Goal: Transaction & Acquisition: Purchase product/service

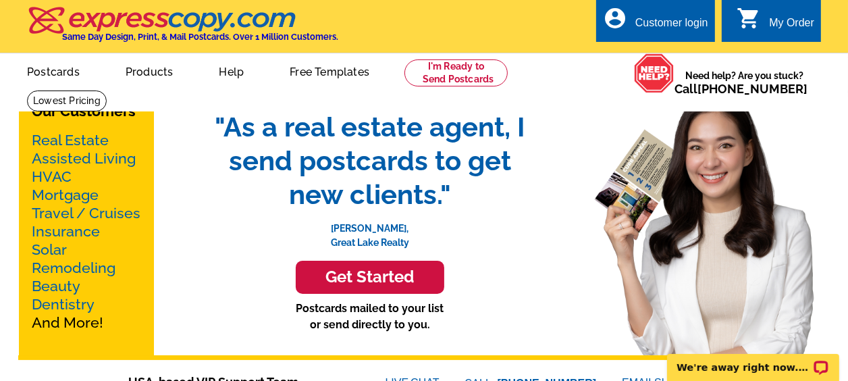
click at [68, 194] on link "Mortgage" at bounding box center [65, 194] width 67 height 17
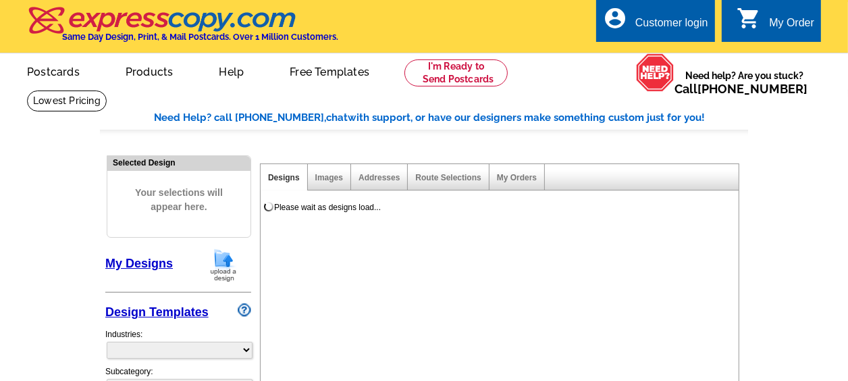
select select "774"
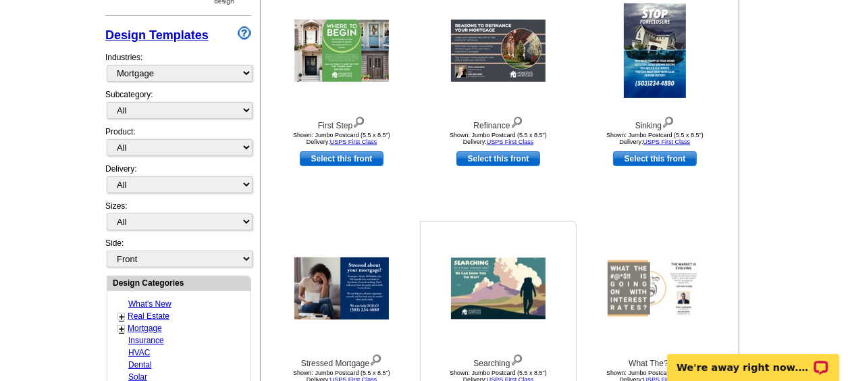
scroll to position [306, 0]
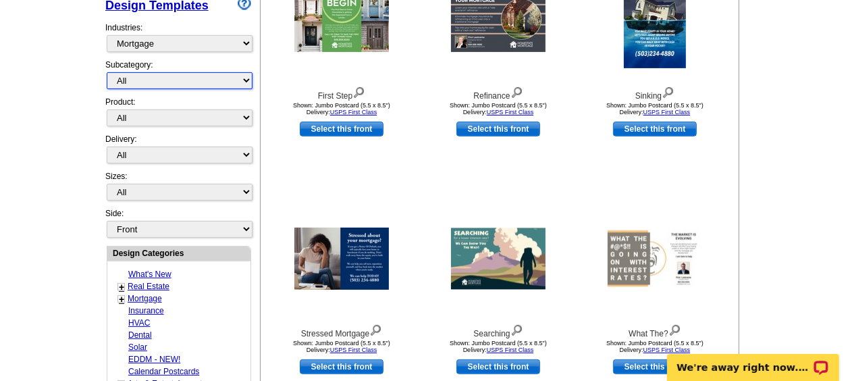
click at [197, 76] on select "All Distressed Homeowners Lending Refinance Seminars" at bounding box center [180, 80] width 146 height 17
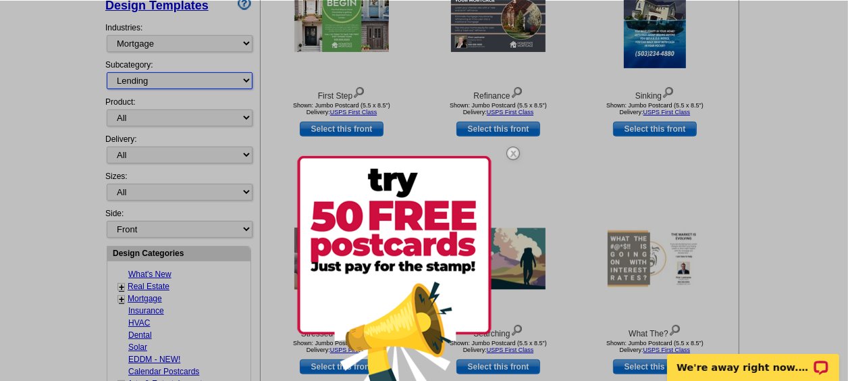
click at [107, 72] on select "All Distressed Homeowners Lending Refinance Seminars" at bounding box center [180, 80] width 146 height 17
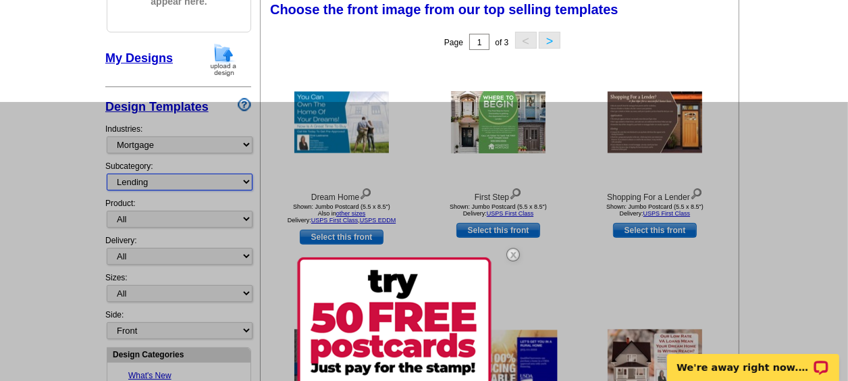
scroll to position [198, 0]
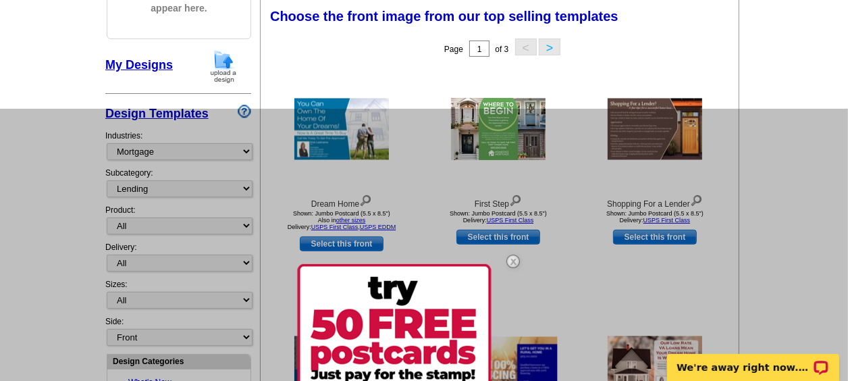
click at [510, 260] on img at bounding box center [512, 261] width 39 height 39
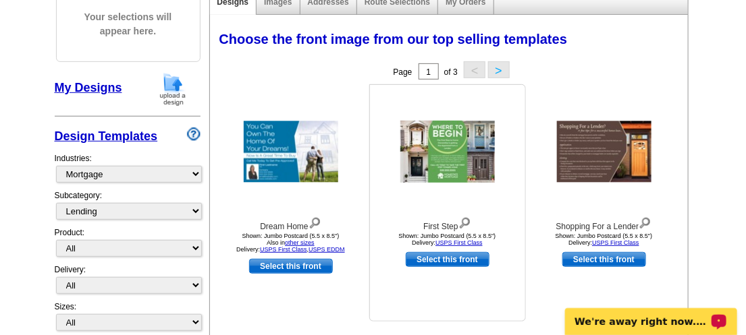
scroll to position [216, 0]
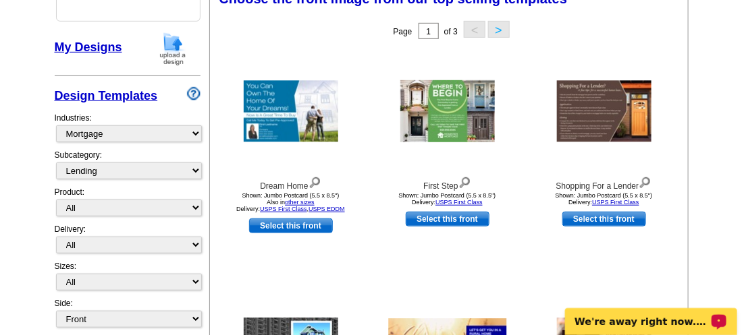
click at [501, 30] on button ">" at bounding box center [499, 29] width 22 height 17
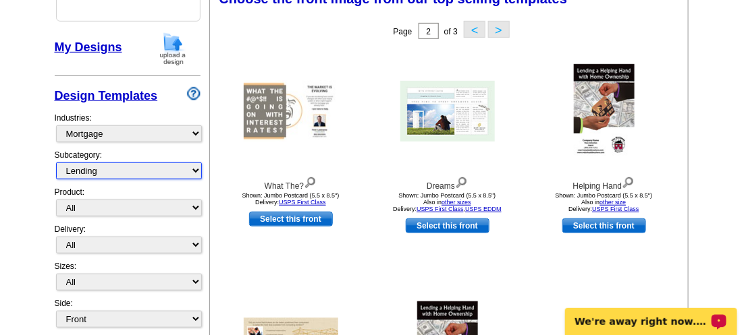
click at [148, 169] on select "All Distressed Homeowners Lending Refinance Seminars" at bounding box center [129, 171] width 146 height 17
select select "775"
click at [56, 163] on select "All Distressed Homeowners Lending Refinance Seminars" at bounding box center [129, 171] width 146 height 17
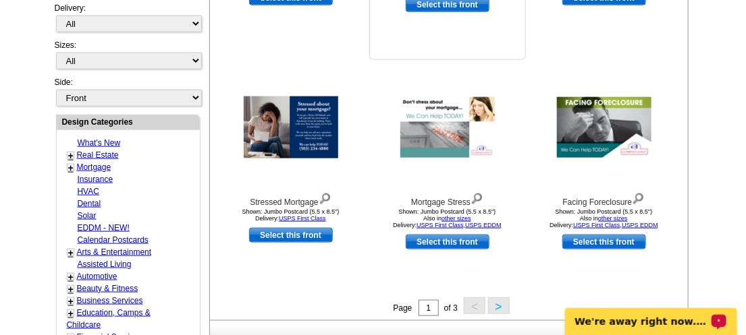
scroll to position [486, 0]
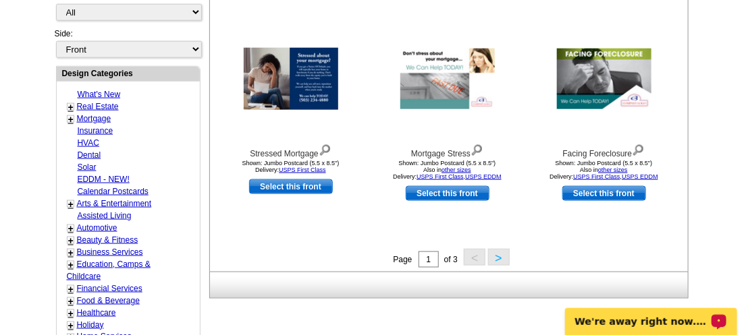
click at [497, 254] on button ">" at bounding box center [499, 257] width 22 height 17
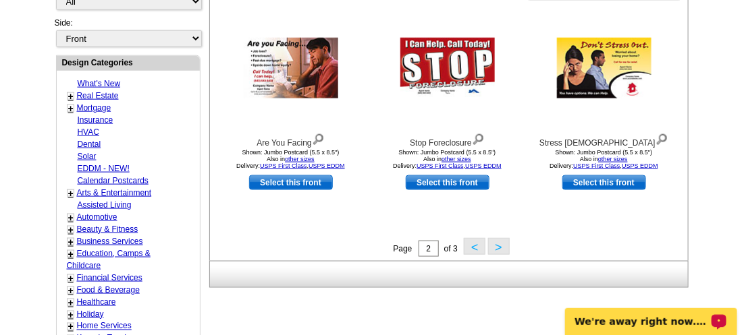
scroll to position [522, 0]
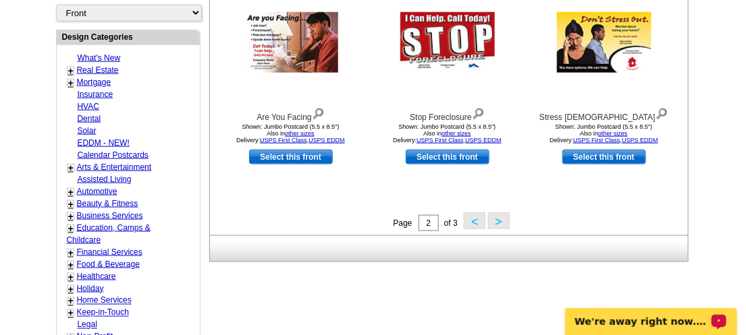
click at [92, 78] on link "Mortgage" at bounding box center [94, 82] width 34 height 9
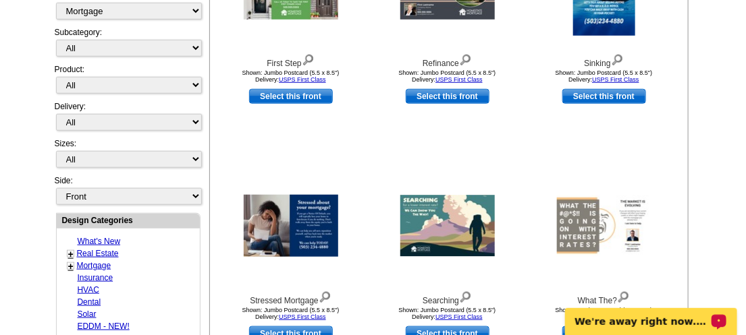
scroll to position [360, 0]
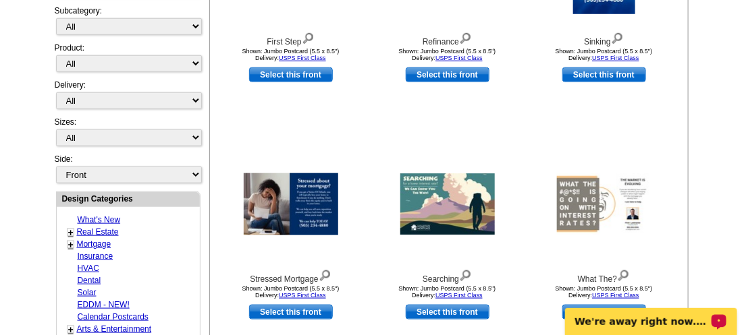
click at [82, 227] on link "Real Estate" at bounding box center [98, 231] width 42 height 9
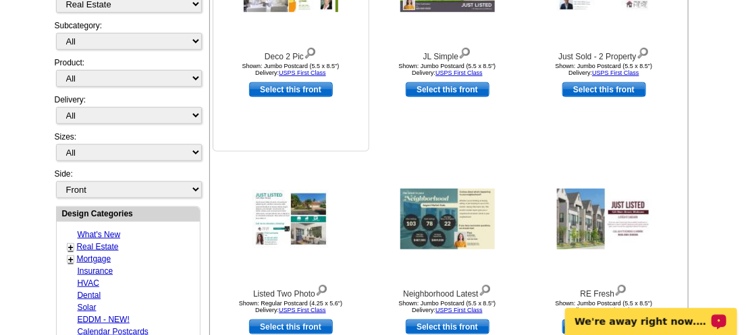
scroll to position [414, 0]
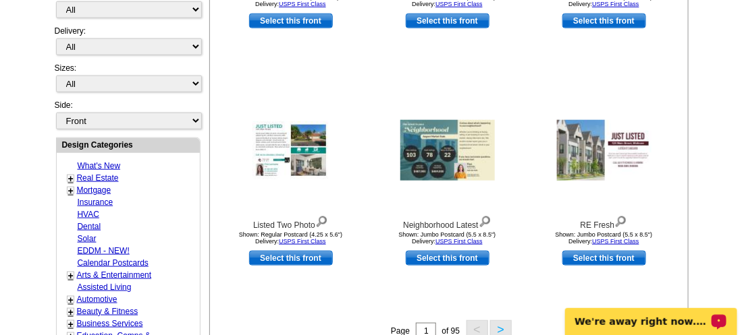
click at [94, 186] on link "Mortgage" at bounding box center [94, 190] width 34 height 9
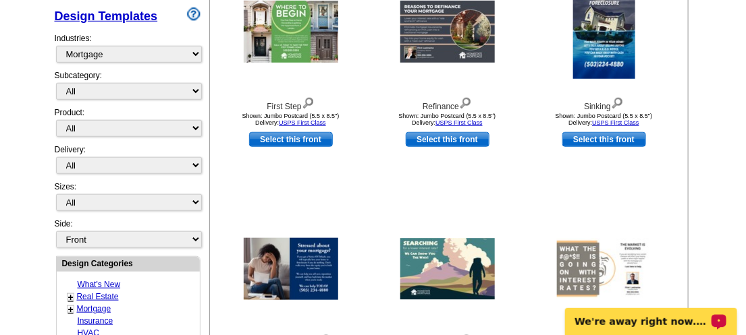
scroll to position [412, 0]
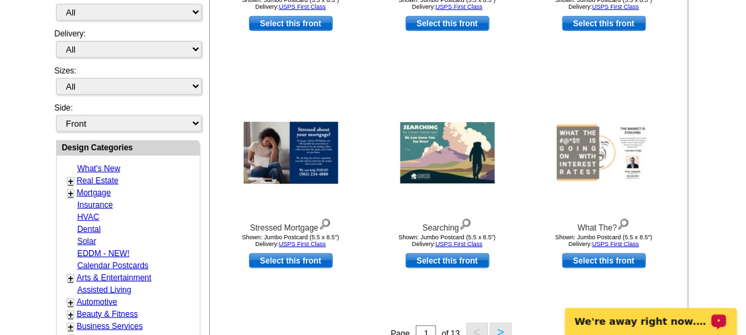
click at [85, 249] on link "EDDM - NEW!" at bounding box center [104, 253] width 52 height 9
select select "1150"
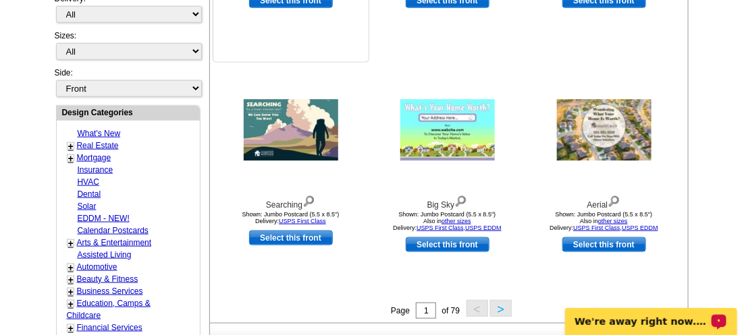
scroll to position [481, 0]
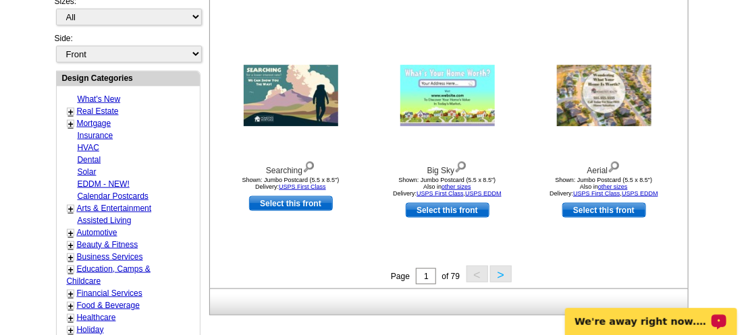
click at [503, 273] on button ">" at bounding box center [501, 274] width 22 height 17
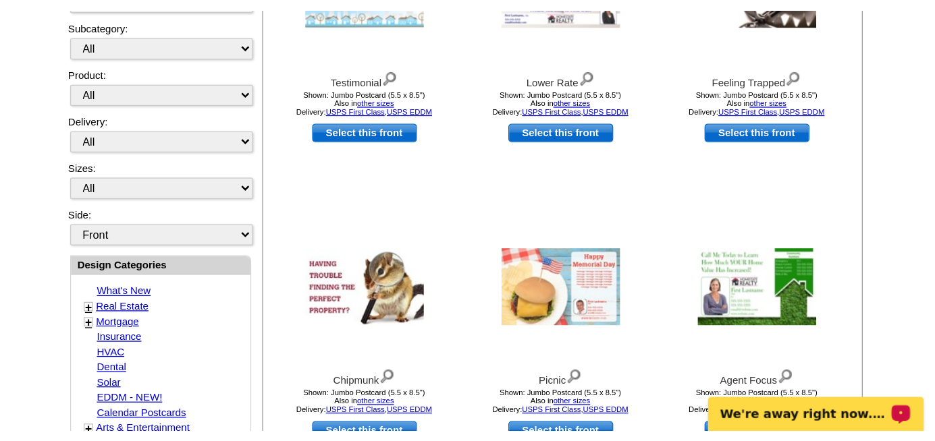
scroll to position [356, 0]
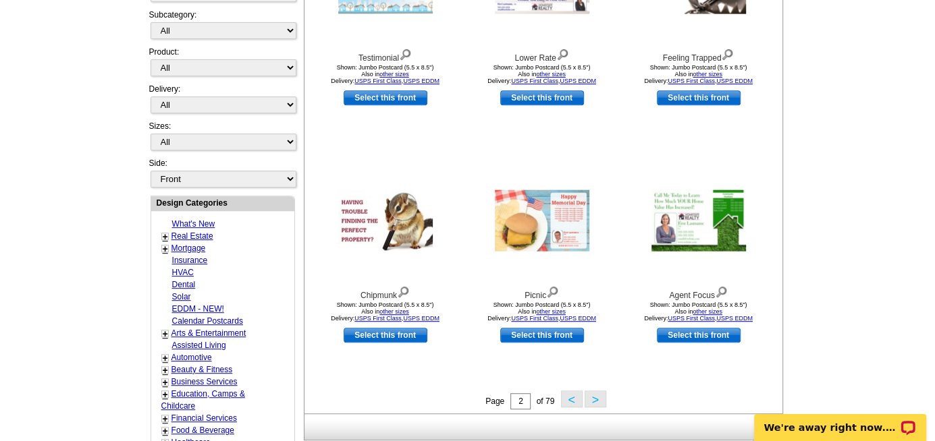
click at [590, 380] on button ">" at bounding box center [595, 399] width 22 height 17
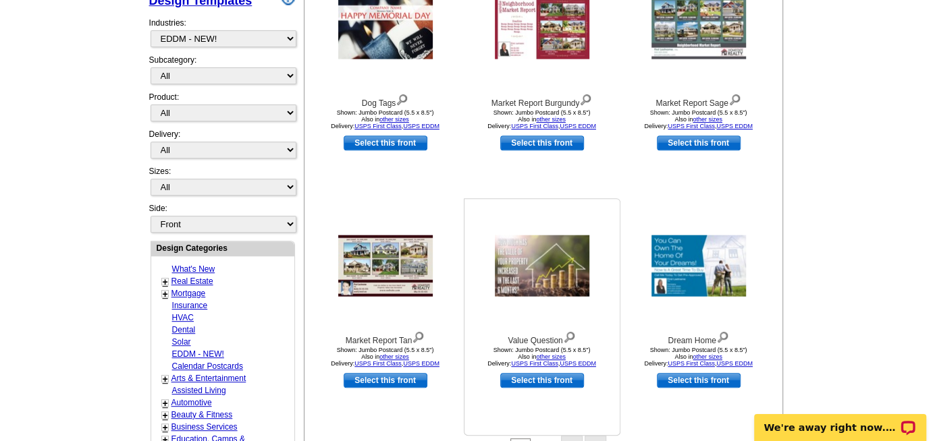
scroll to position [319, 0]
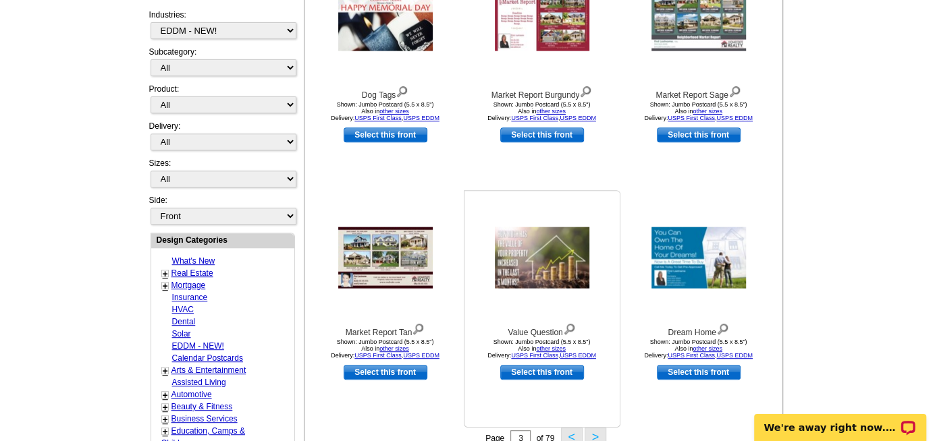
click at [557, 268] on img at bounding box center [542, 257] width 94 height 61
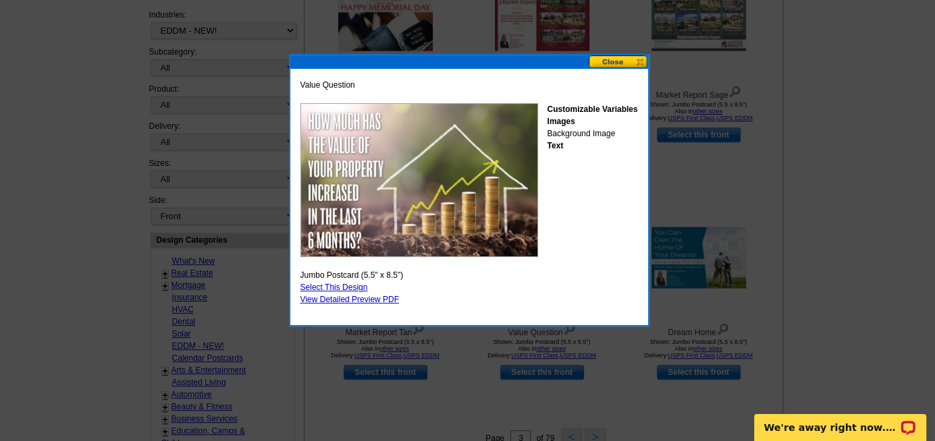
click at [359, 285] on link "Select This Design" at bounding box center [333, 287] width 67 height 9
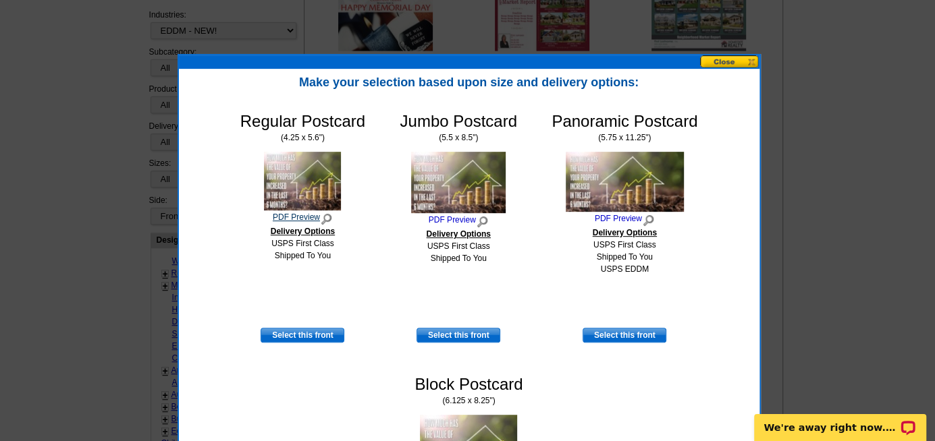
click at [288, 214] on link "PDF Preview" at bounding box center [302, 218] width 125 height 15
click at [712, 61] on button at bounding box center [729, 61] width 59 height 13
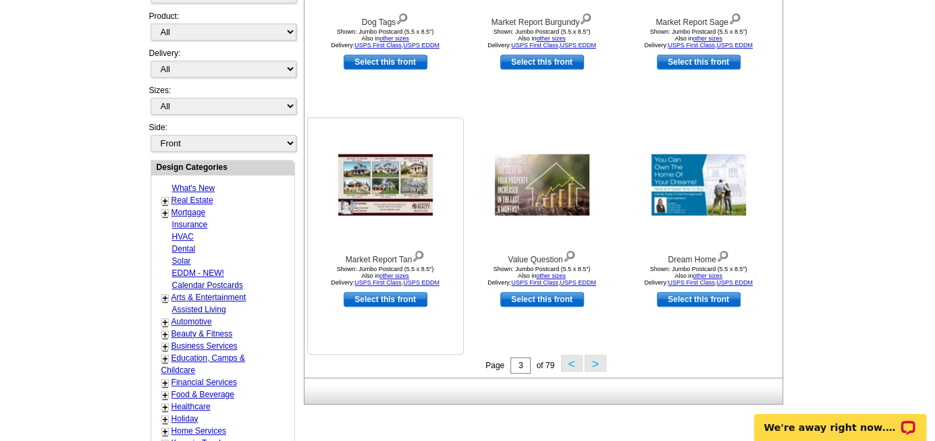
scroll to position [373, 0]
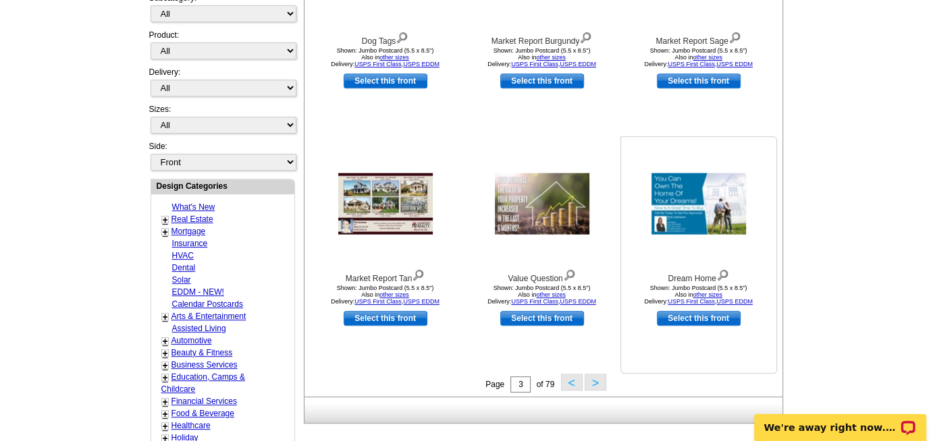
click at [659, 202] on img at bounding box center [698, 203] width 94 height 61
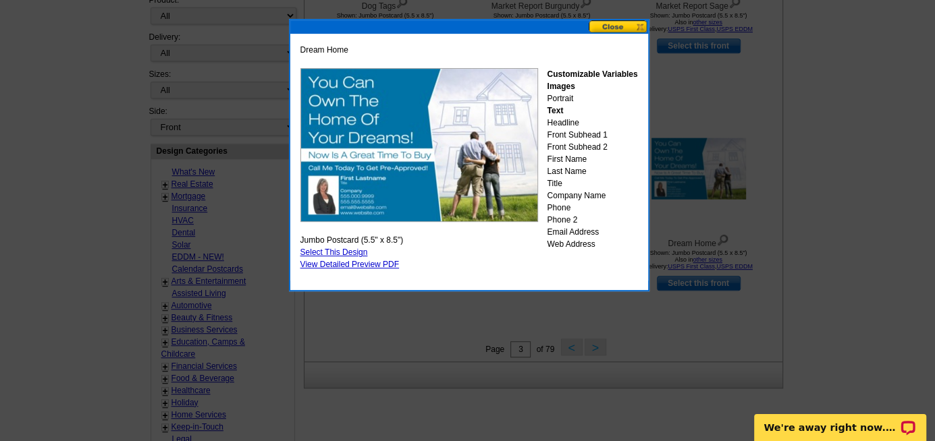
scroll to position [427, 0]
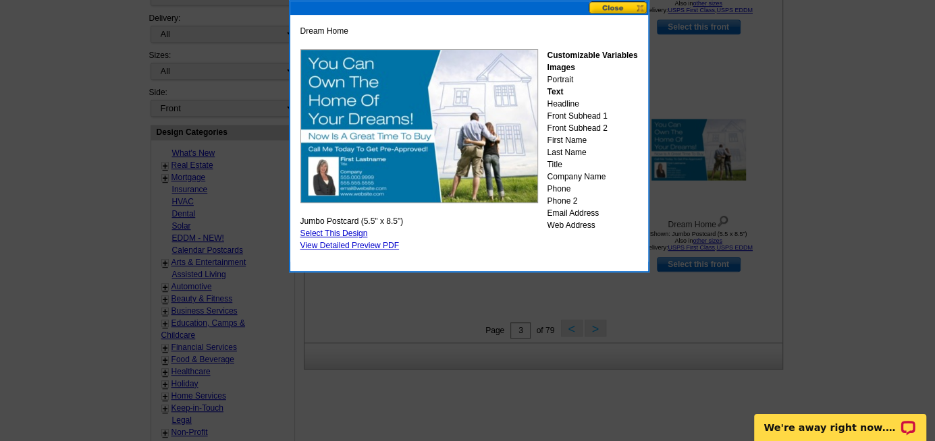
click at [358, 233] on link "Select This Design" at bounding box center [333, 233] width 67 height 9
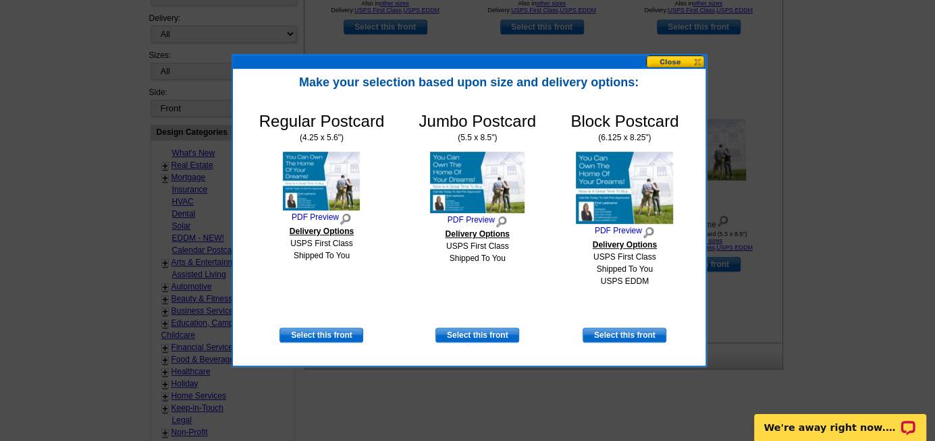
click at [675, 61] on button at bounding box center [675, 61] width 59 height 13
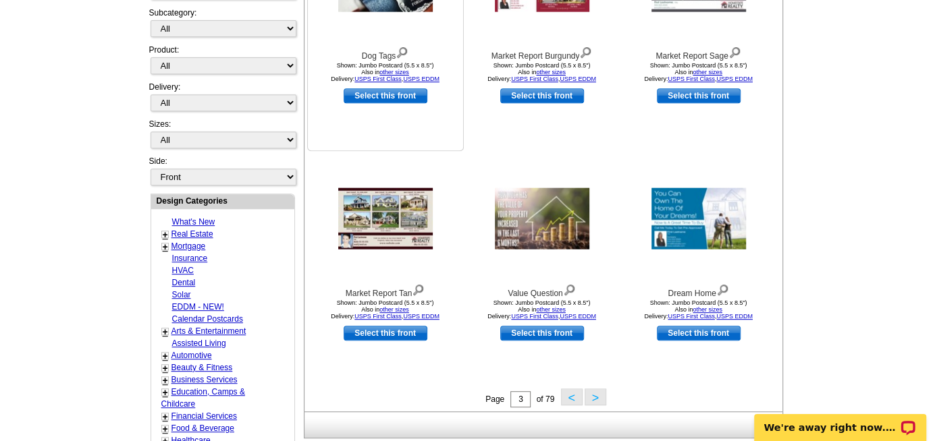
scroll to position [378, 0]
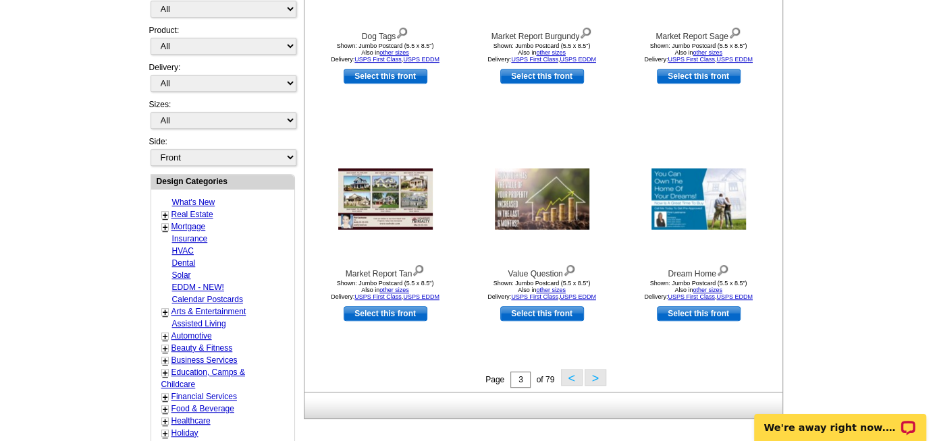
click at [594, 379] on button ">" at bounding box center [595, 377] width 22 height 17
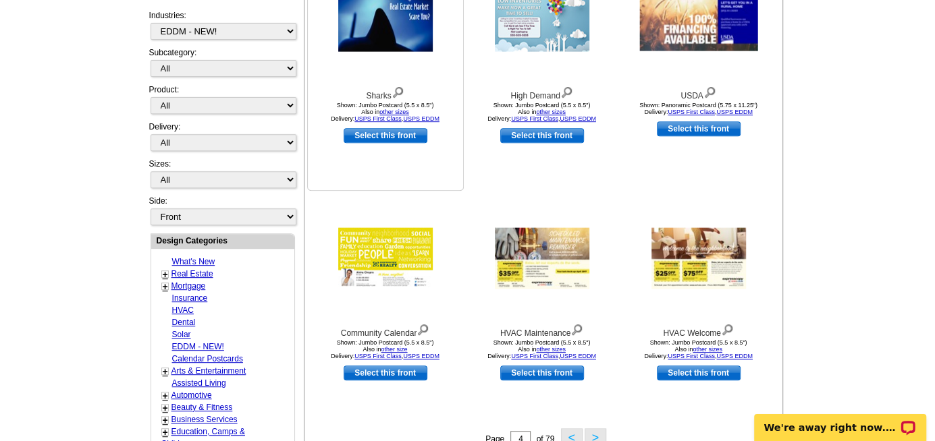
scroll to position [319, 0]
